Goal: Transaction & Acquisition: Purchase product/service

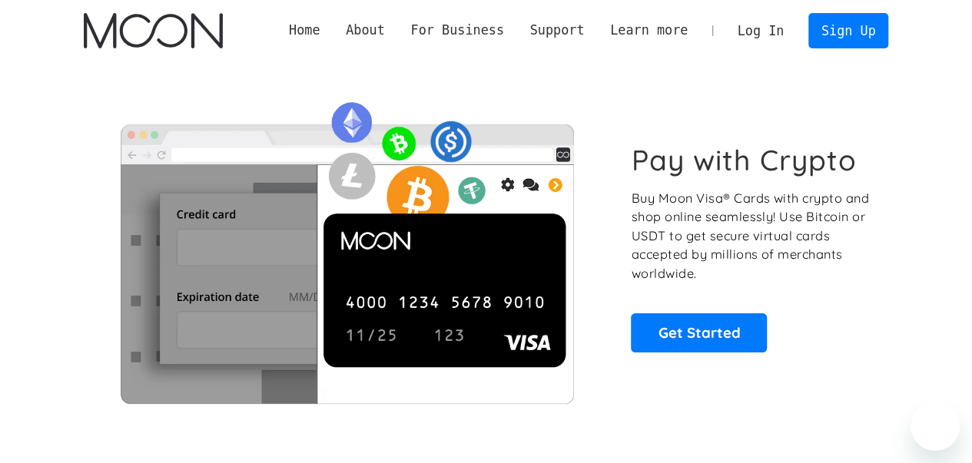
click at [755, 32] on link "Log In" at bounding box center [761, 31] width 72 height 34
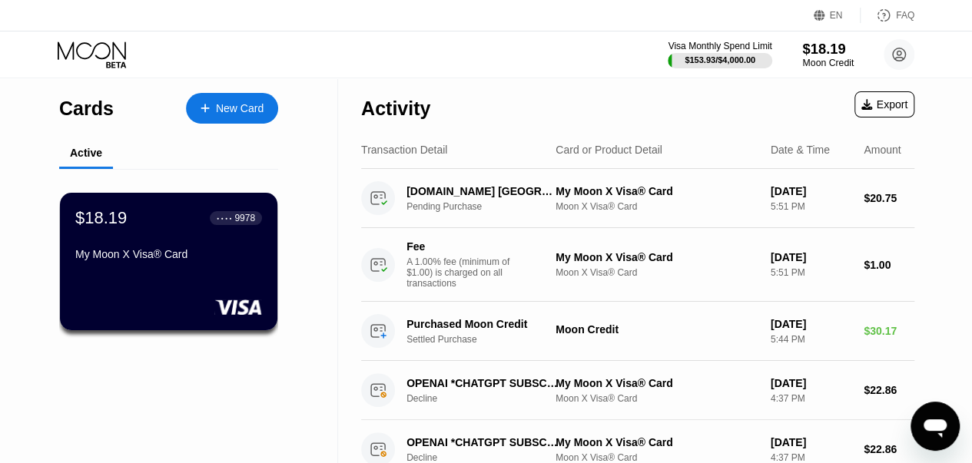
click at [818, 51] on div "$18.19" at bounding box center [827, 49] width 51 height 16
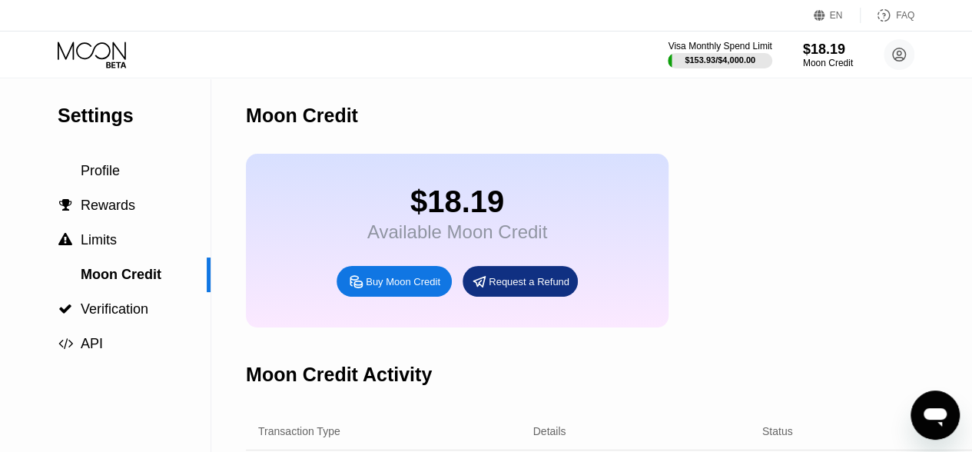
scroll to position [77, 0]
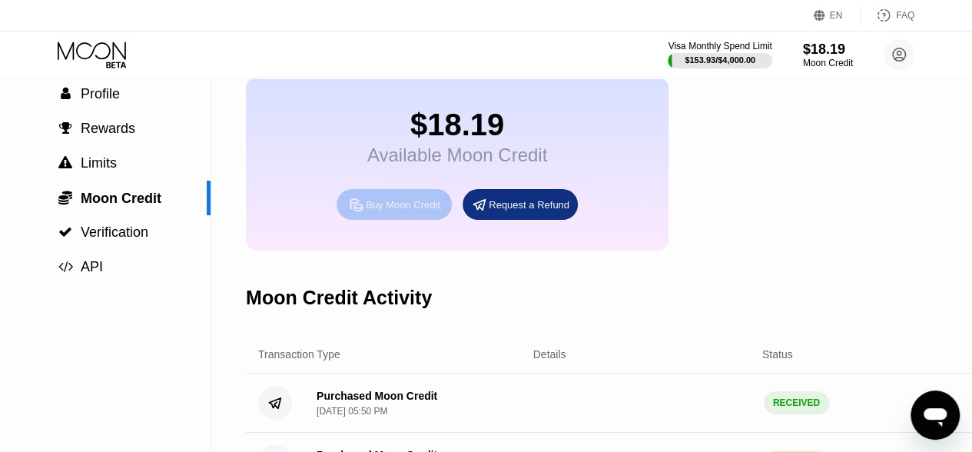
click at [404, 211] on div "Buy Moon Credit" at bounding box center [403, 204] width 75 height 13
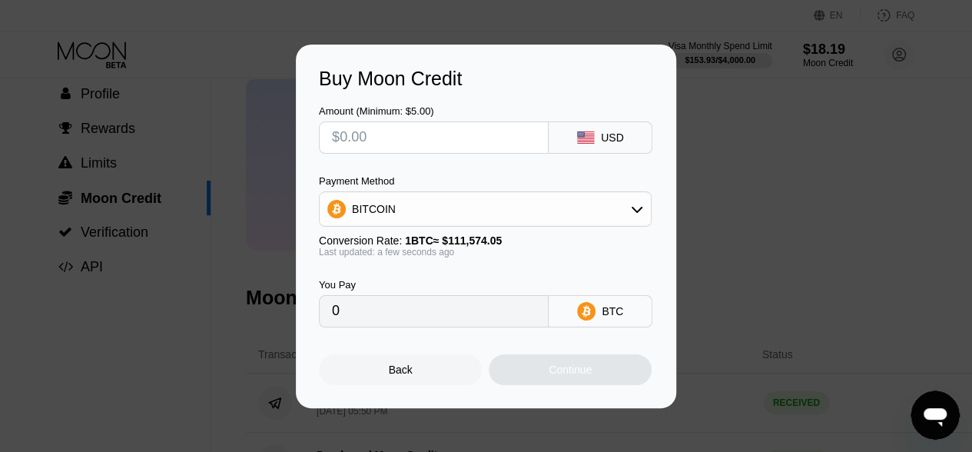
click at [596, 199] on div "BITCOIN" at bounding box center [485, 209] width 331 height 31
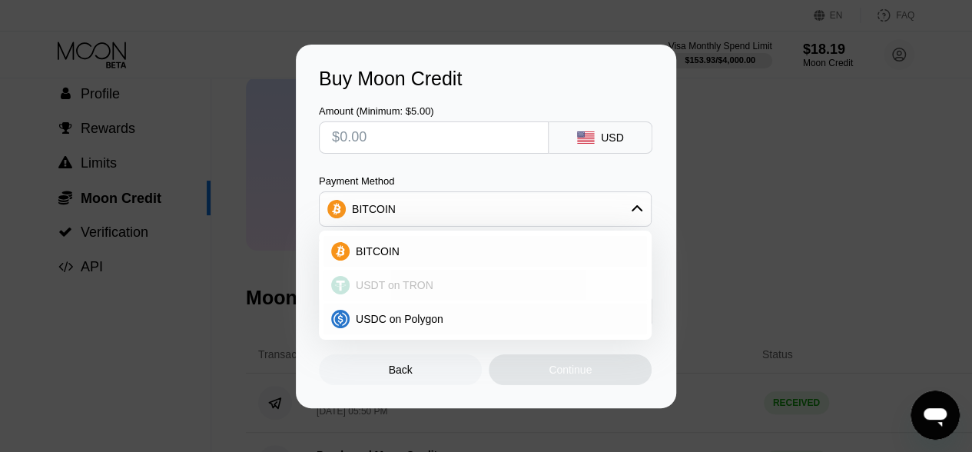
click at [470, 295] on div "USDT on TRON" at bounding box center [484, 285] width 323 height 31
type input "0.00"
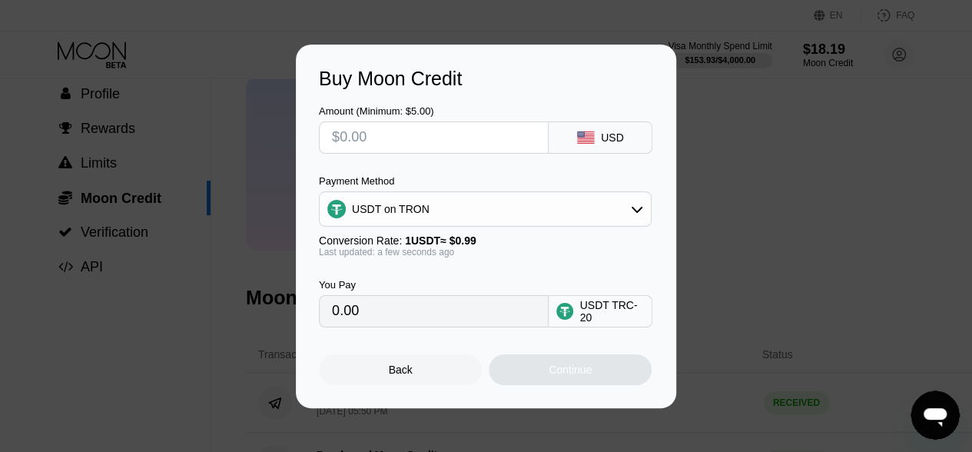
click at [627, 133] on div "USD" at bounding box center [601, 137] width 104 height 32
click at [556, 128] on div "USD" at bounding box center [601, 137] width 104 height 32
click at [195, 115] on div "Buy Moon Credit Amount (Minimum: $5.00) USD Payment Method USDT on TRON Convers…" at bounding box center [486, 226] width 972 height 363
click at [458, 148] on input "text" at bounding box center [434, 137] width 204 height 31
type input "$50"
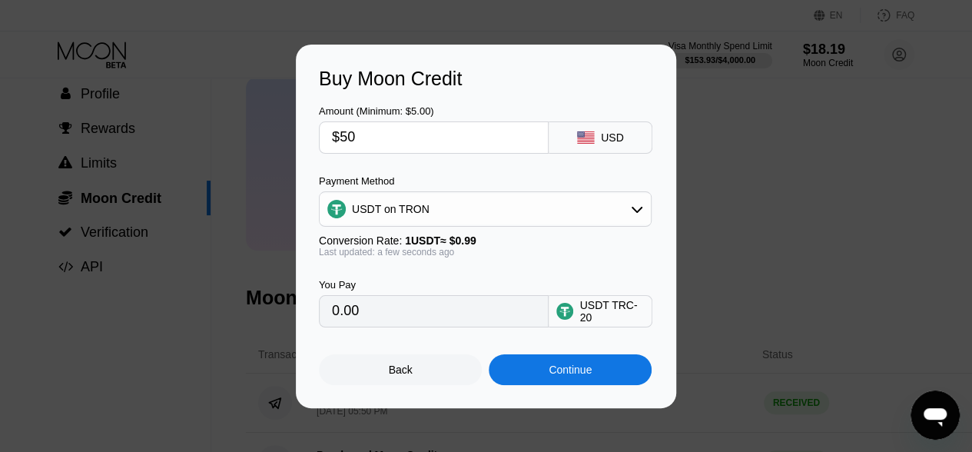
type input "50.51"
click at [456, 144] on input "$50" at bounding box center [434, 137] width 204 height 31
type input "$60"
type input "60.61"
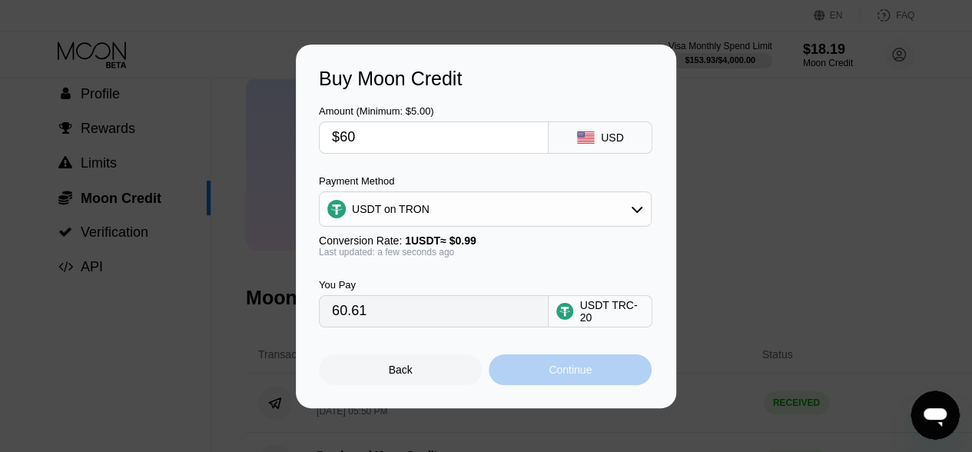
click at [562, 373] on div "Continue" at bounding box center [570, 369] width 43 height 12
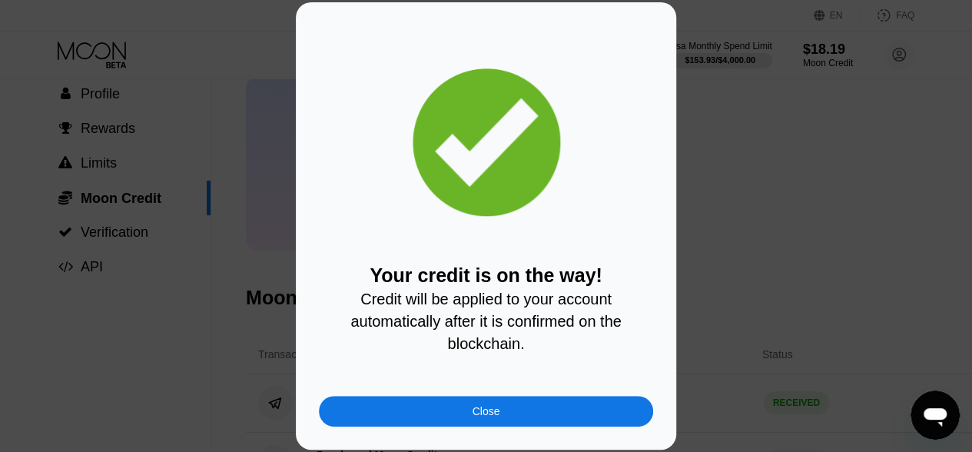
click at [505, 420] on div "Close" at bounding box center [486, 411] width 334 height 31
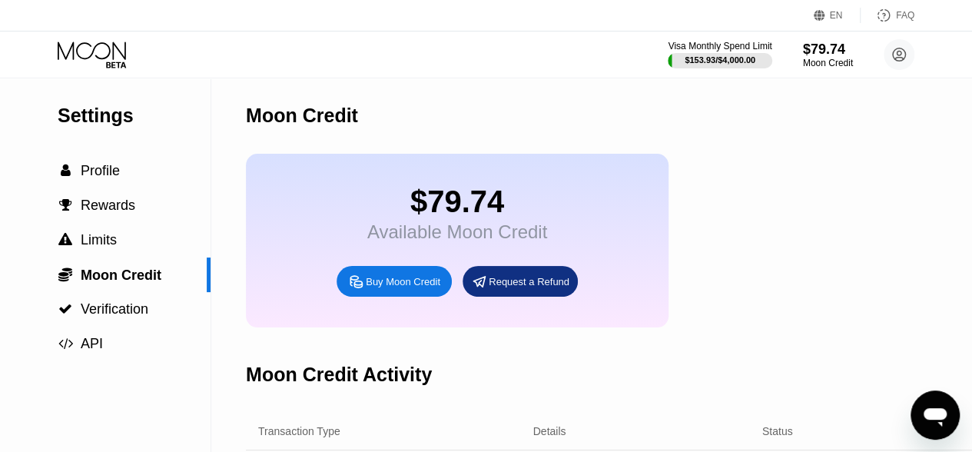
drag, startPoint x: 0, startPoint y: 0, endPoint x: 616, endPoint y: 317, distance: 693.2
click at [616, 317] on div "$79.74 Available Moon Credit Buy Moon Credit Request a Refund" at bounding box center [457, 241] width 423 height 174
